Goal: Information Seeking & Learning: Learn about a topic

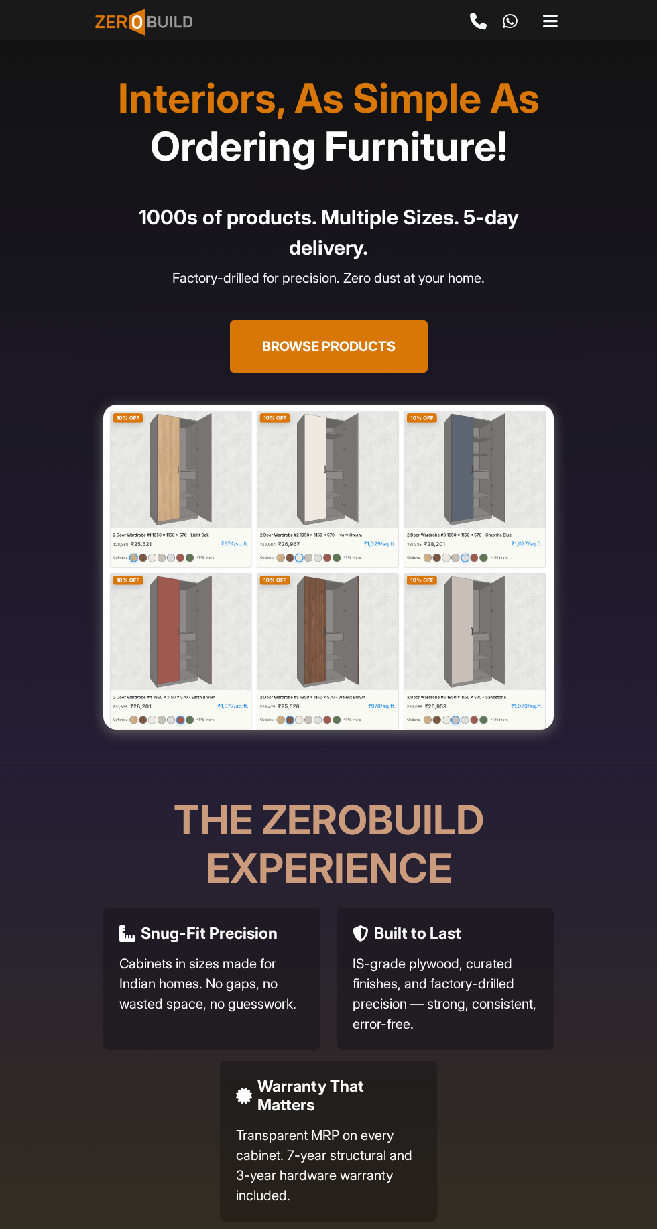
click at [164, 457] on img at bounding box center [328, 567] width 450 height 325
click at [363, 328] on button "Browse Products" at bounding box center [329, 346] width 198 height 52
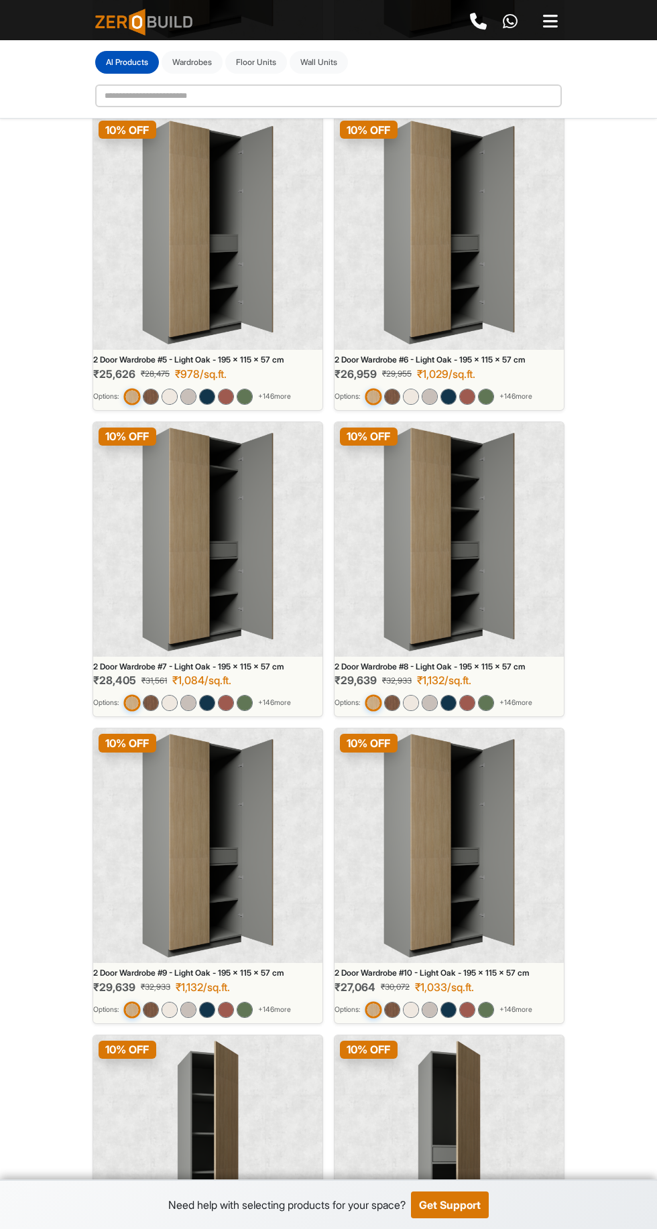
scroll to position [727, 0]
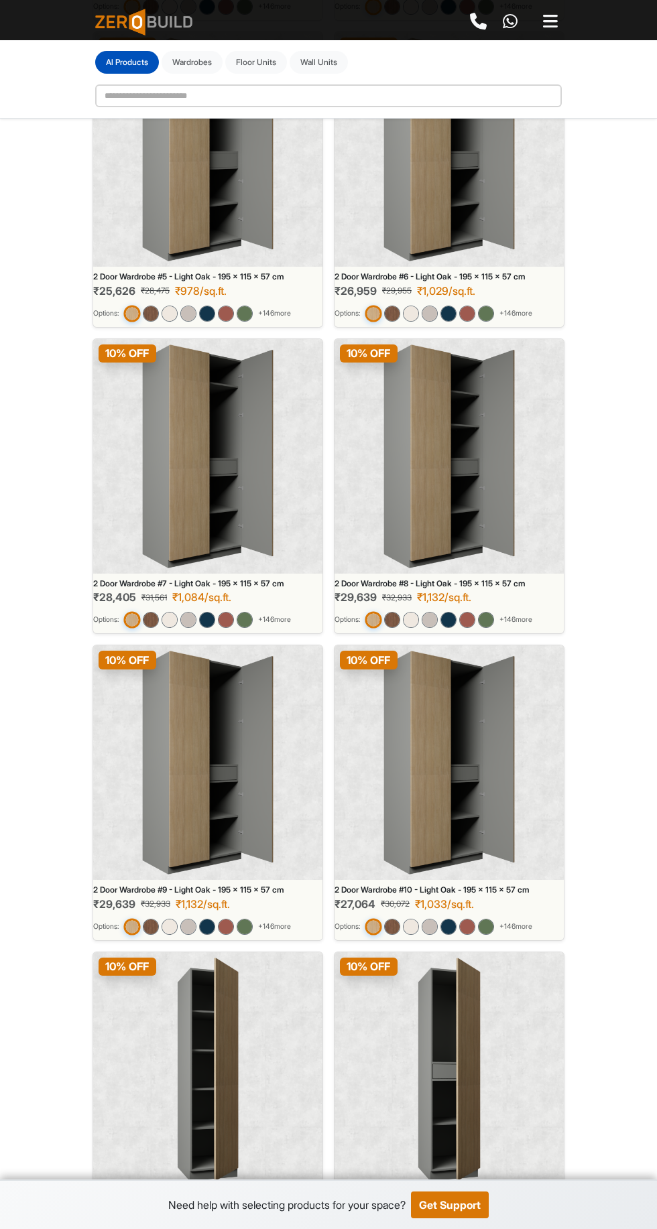
click at [186, 1086] on img at bounding box center [207, 1070] width 61 height 224
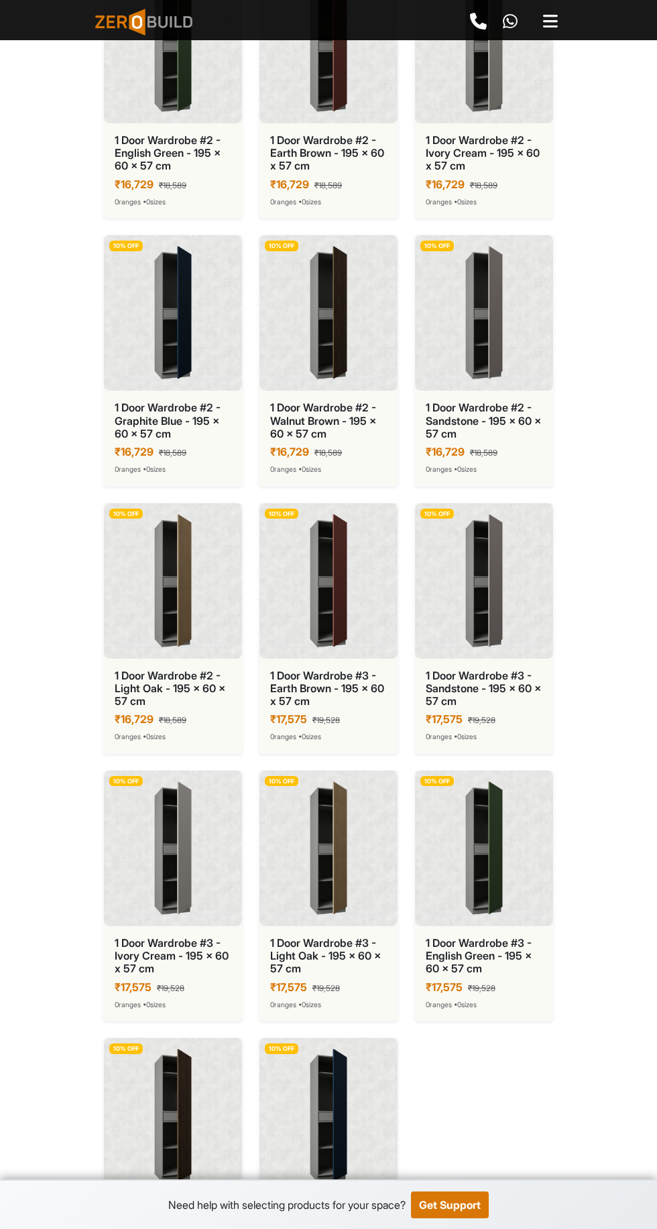
scroll to position [1799, 0]
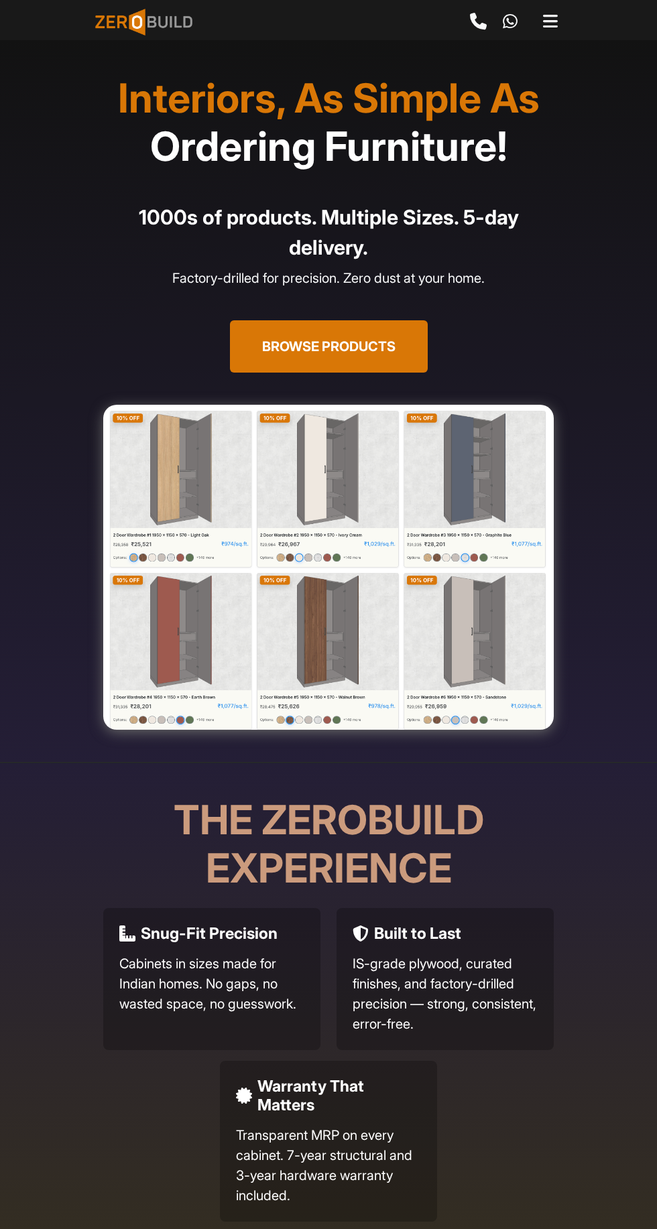
click at [291, 497] on img at bounding box center [328, 567] width 450 height 325
click at [339, 346] on button "Browse Products" at bounding box center [329, 346] width 198 height 52
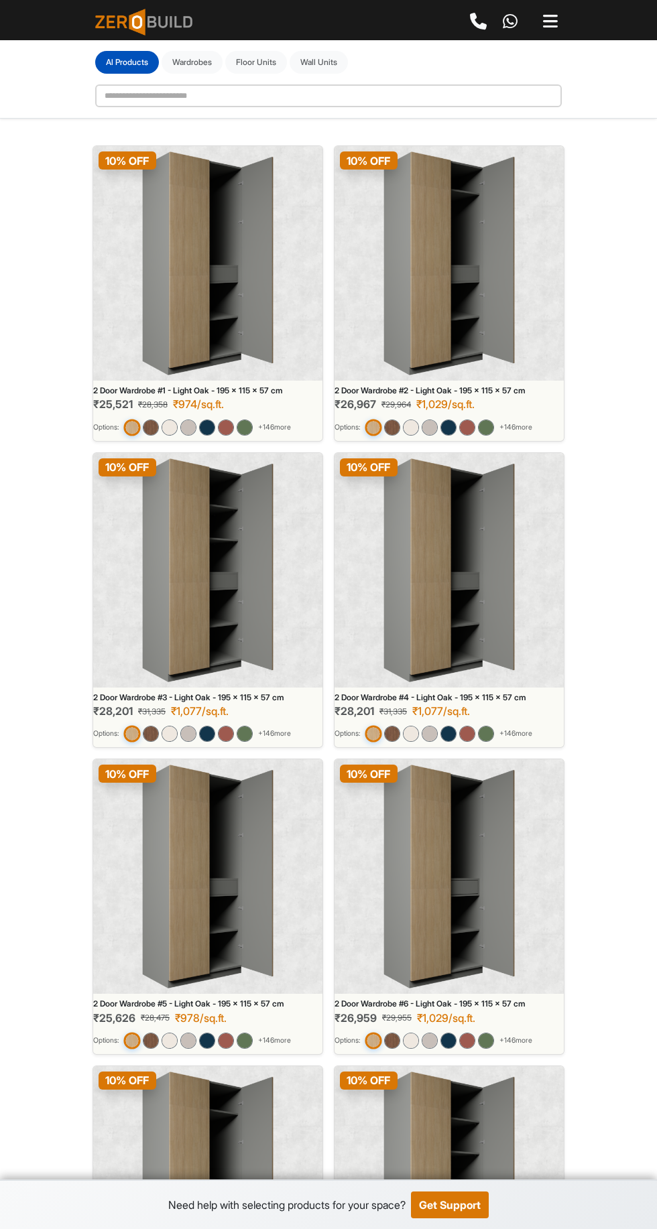
click at [598, 406] on main "**********" at bounding box center [328, 1029] width 657 height 2059
click at [159, 424] on img at bounding box center [151, 428] width 16 height 16
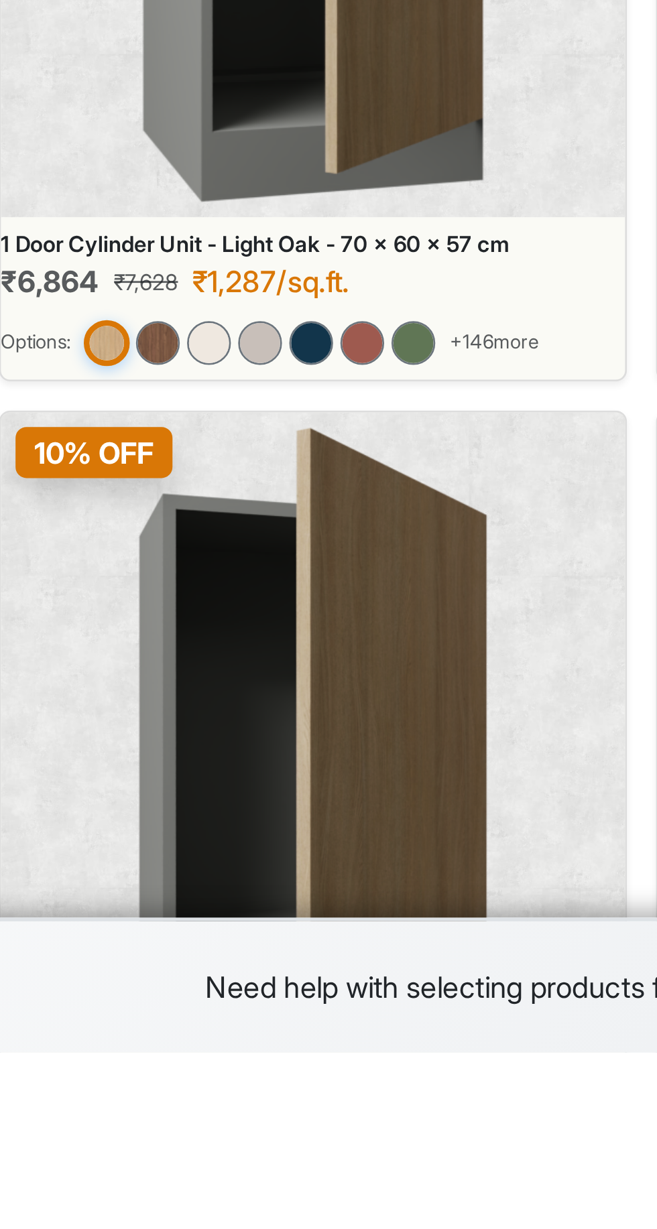
scroll to position [2577, 0]
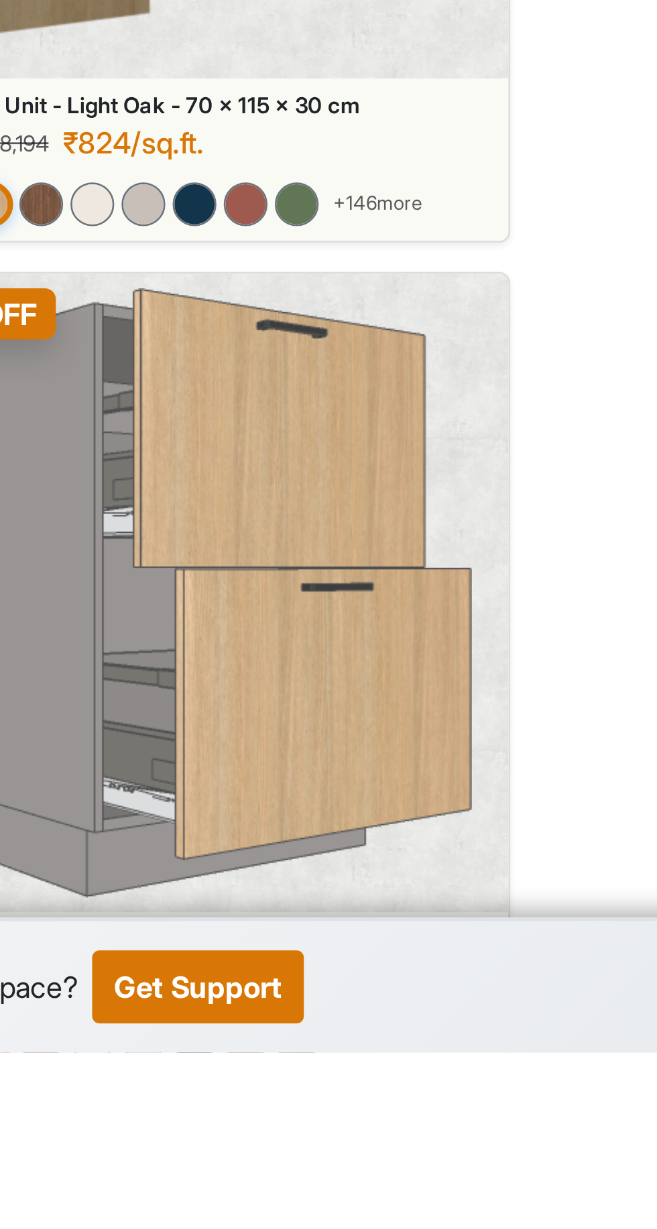
click at [528, 1225] on span "+ 188 more" at bounding box center [515, 1224] width 32 height 11
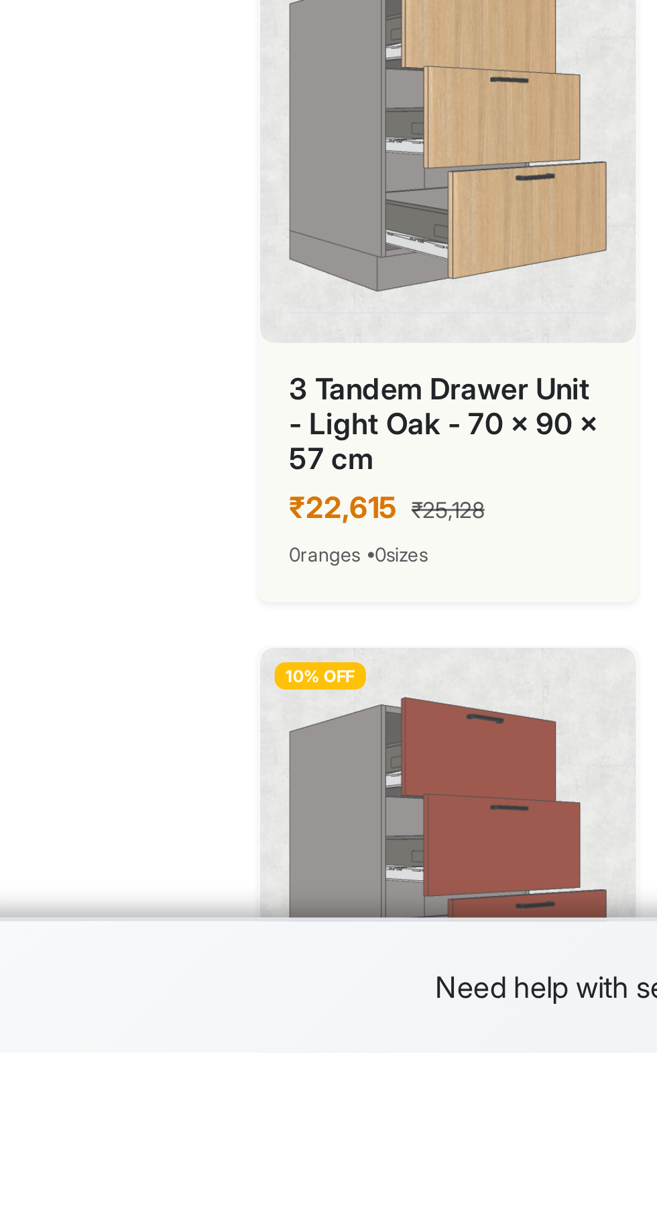
scroll to position [2706, 0]
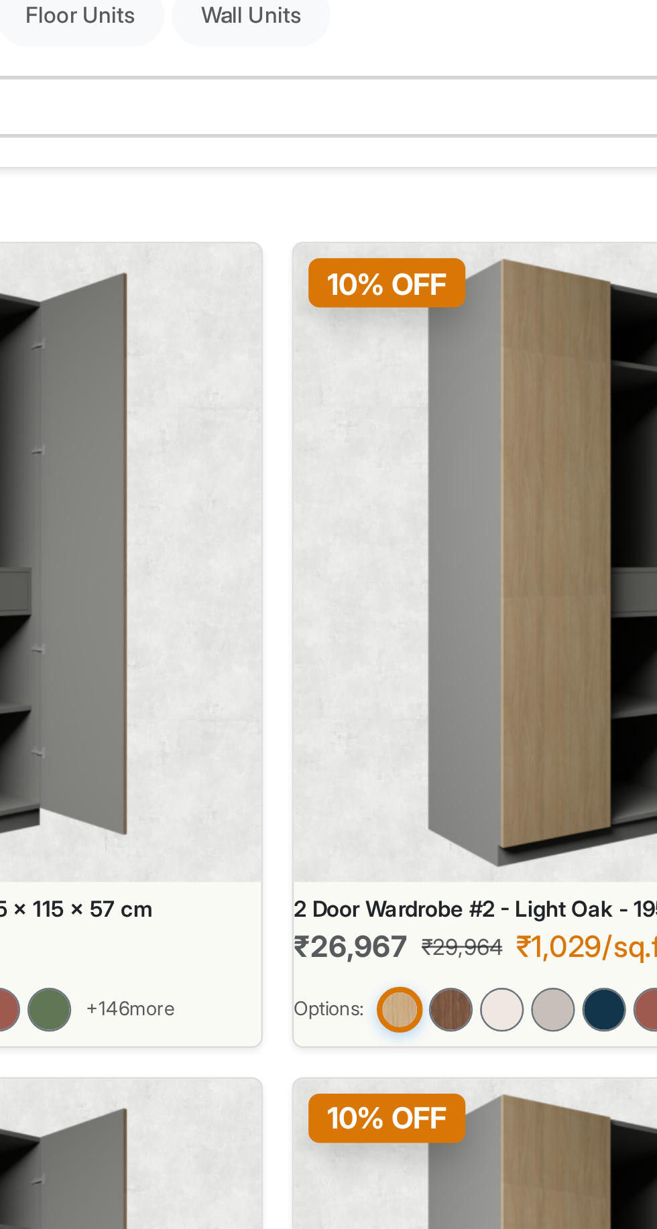
click at [285, 426] on span "+ 146 more" at bounding box center [274, 427] width 33 height 11
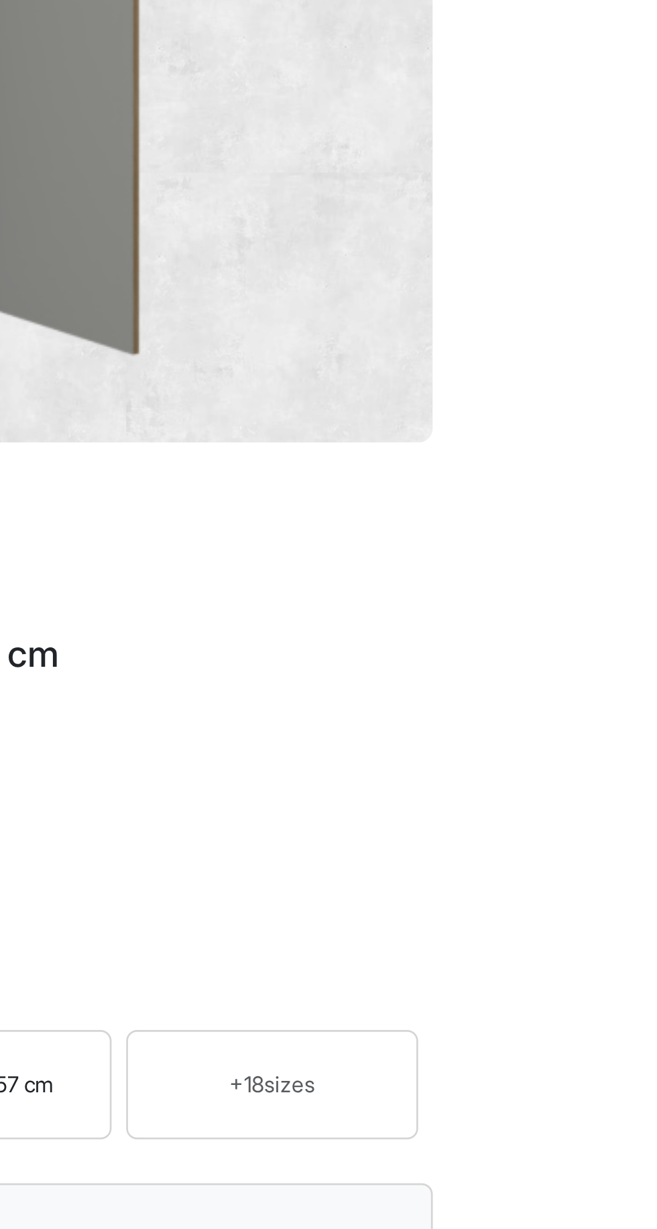
click at [509, 746] on div "+ 18 sizes" at bounding box center [494, 744] width 95 height 12
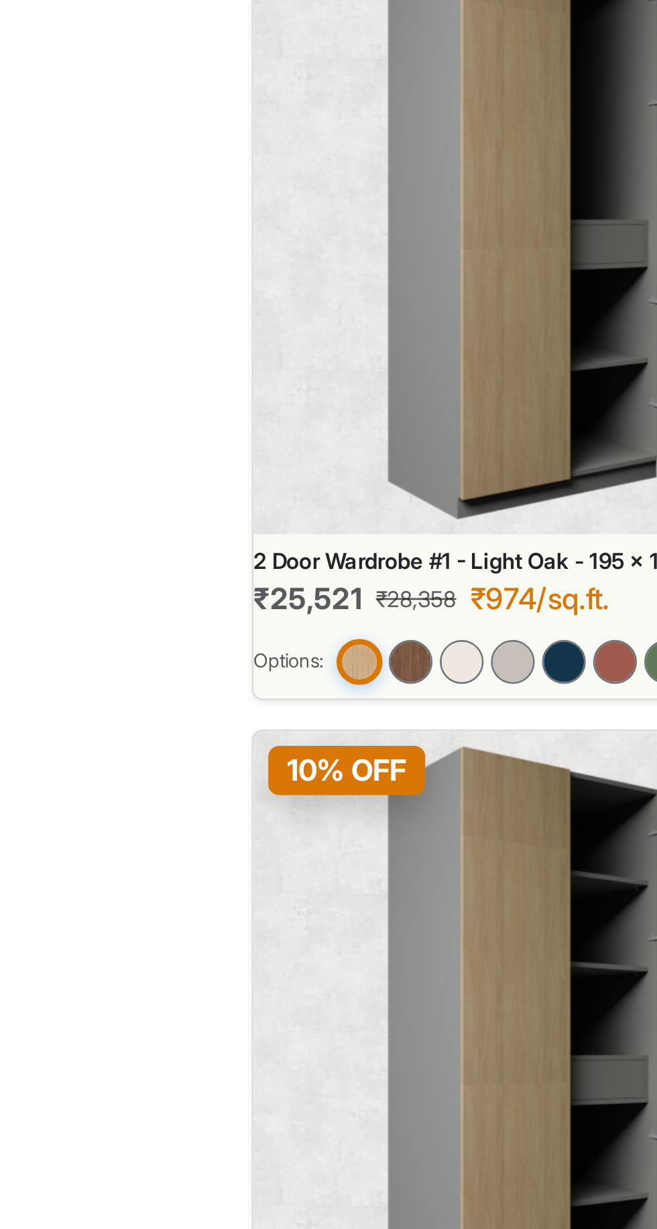
scroll to position [5, 0]
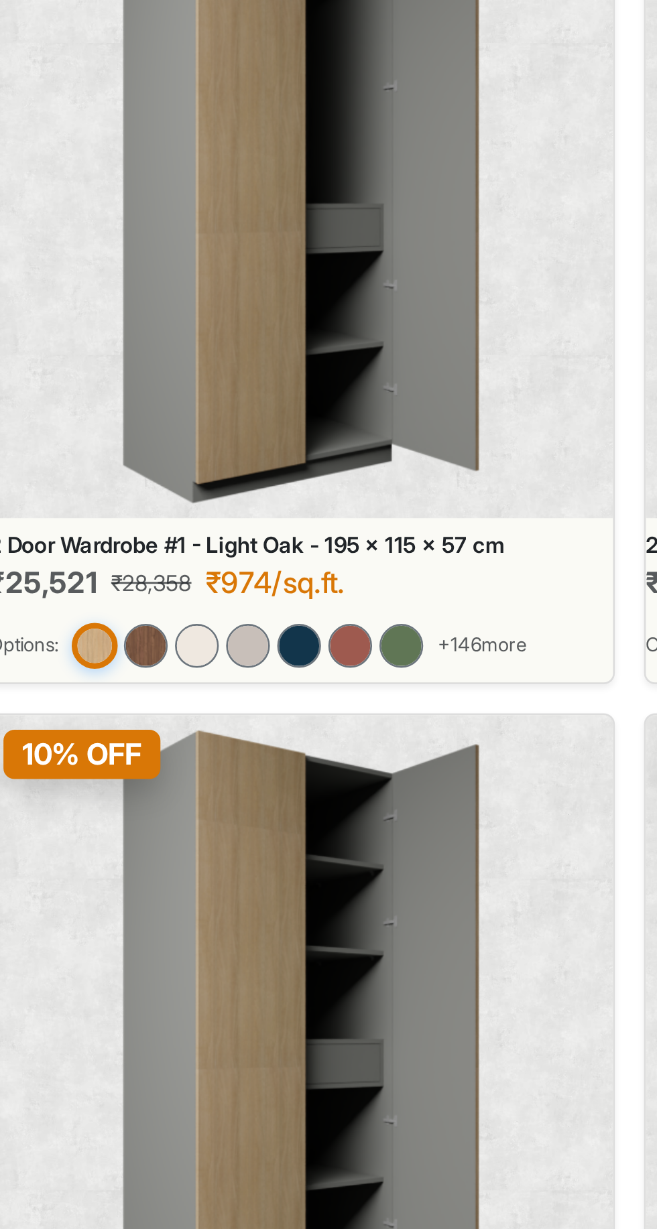
click at [283, 415] on div "+ 146 more" at bounding box center [207, 423] width 167 height 16
